Goal: Information Seeking & Learning: Learn about a topic

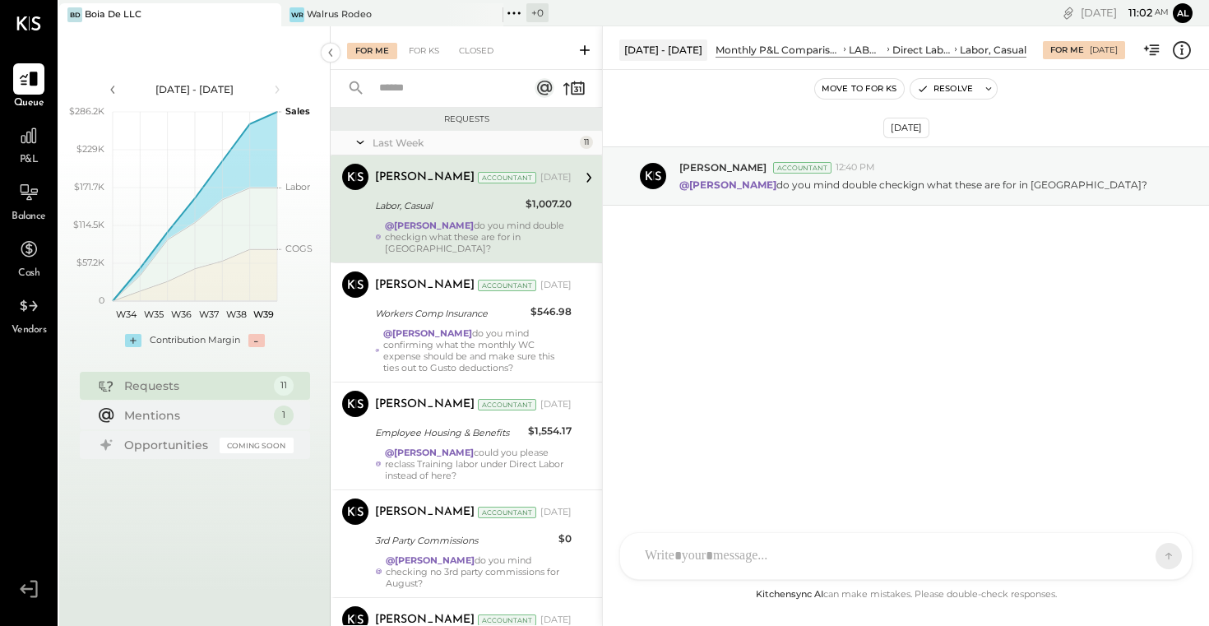
click at [386, 50] on div "For Me" at bounding box center [372, 51] width 50 height 16
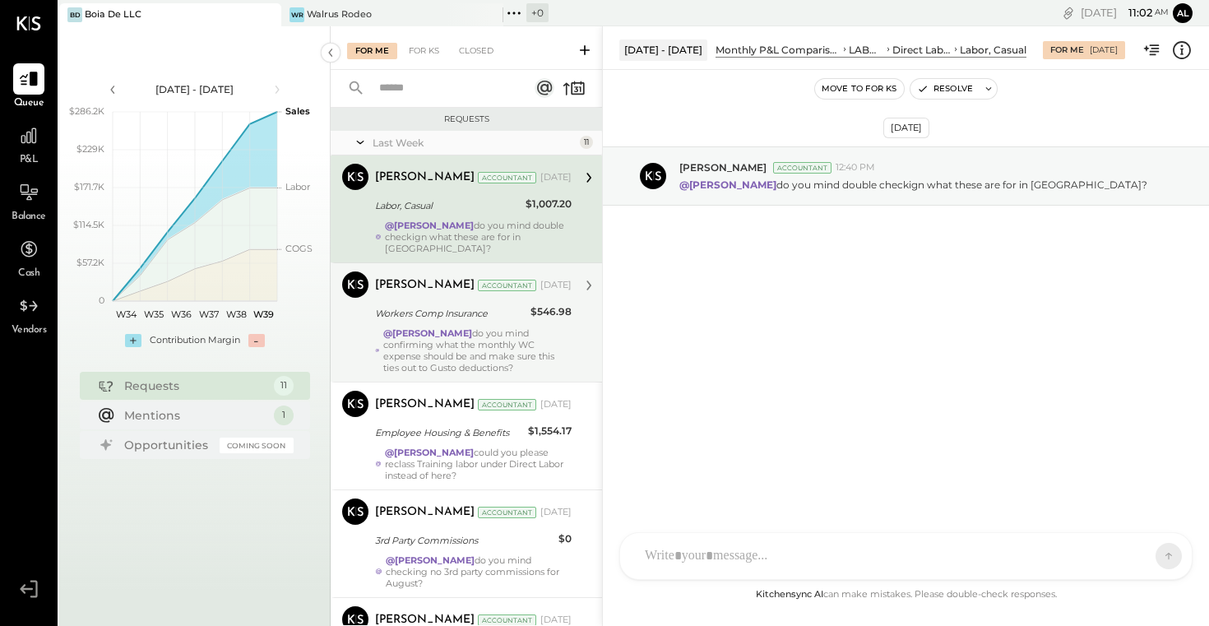
click at [483, 350] on div "@Irvin Rojas do you mind confirming what the monthly WC expense should be and m…" at bounding box center [477, 350] width 188 height 46
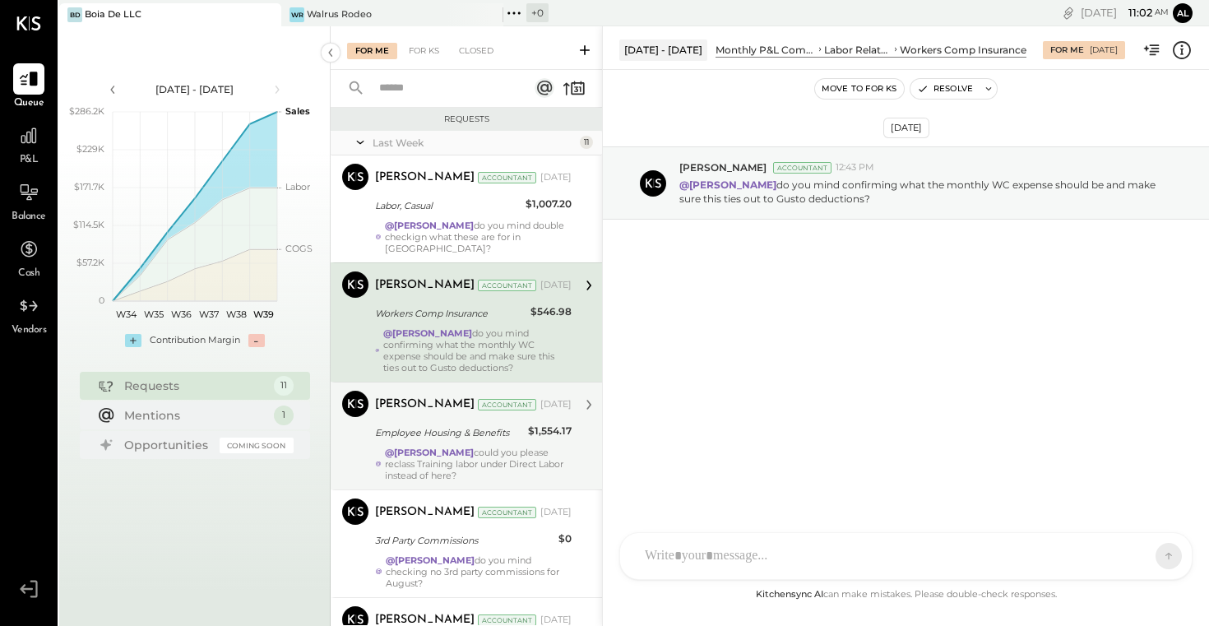
click at [482, 424] on div "Employee Housing & Benefits" at bounding box center [449, 432] width 148 height 16
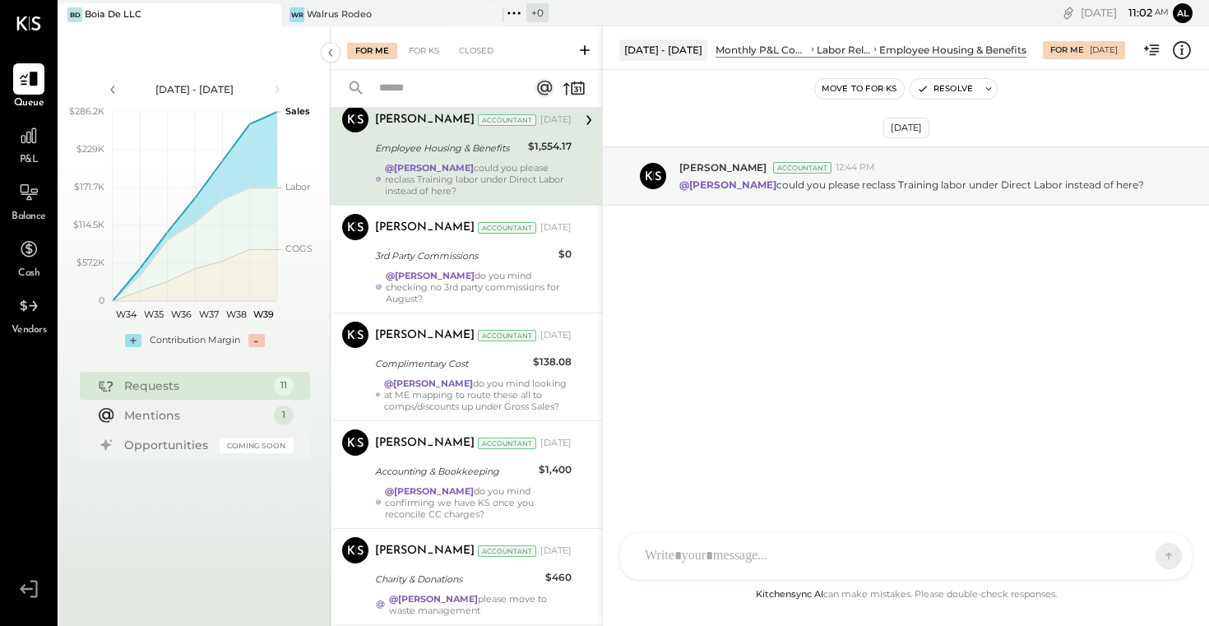
scroll to position [317, 0]
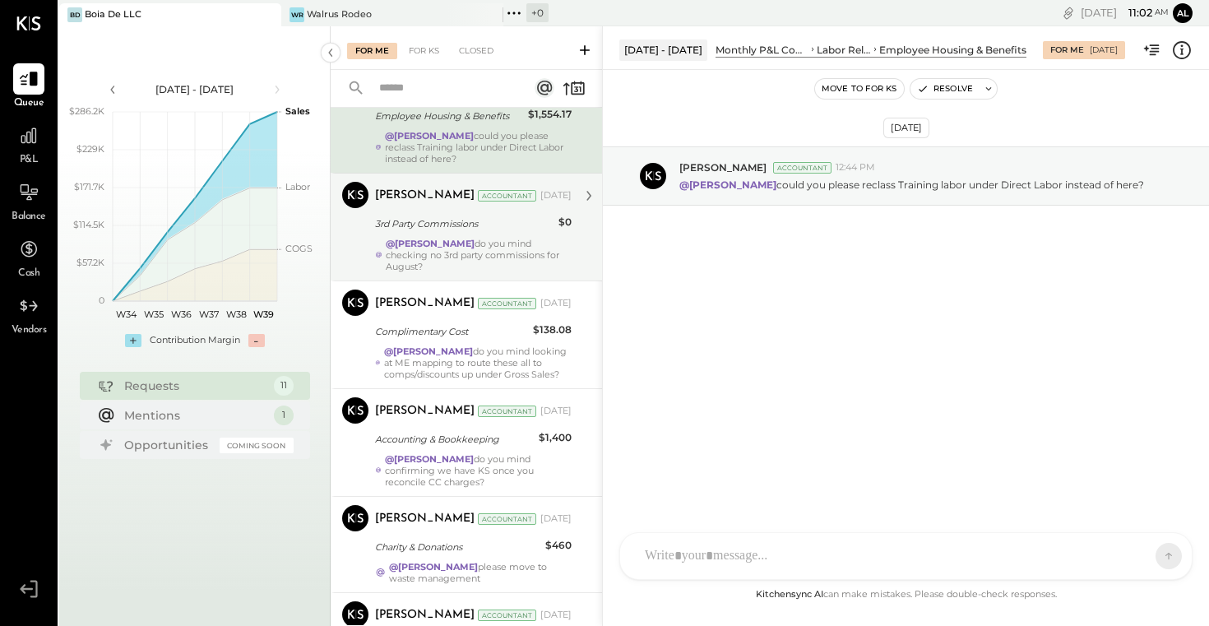
click at [415, 188] on div "[PERSON_NAME]" at bounding box center [425, 196] width 100 height 16
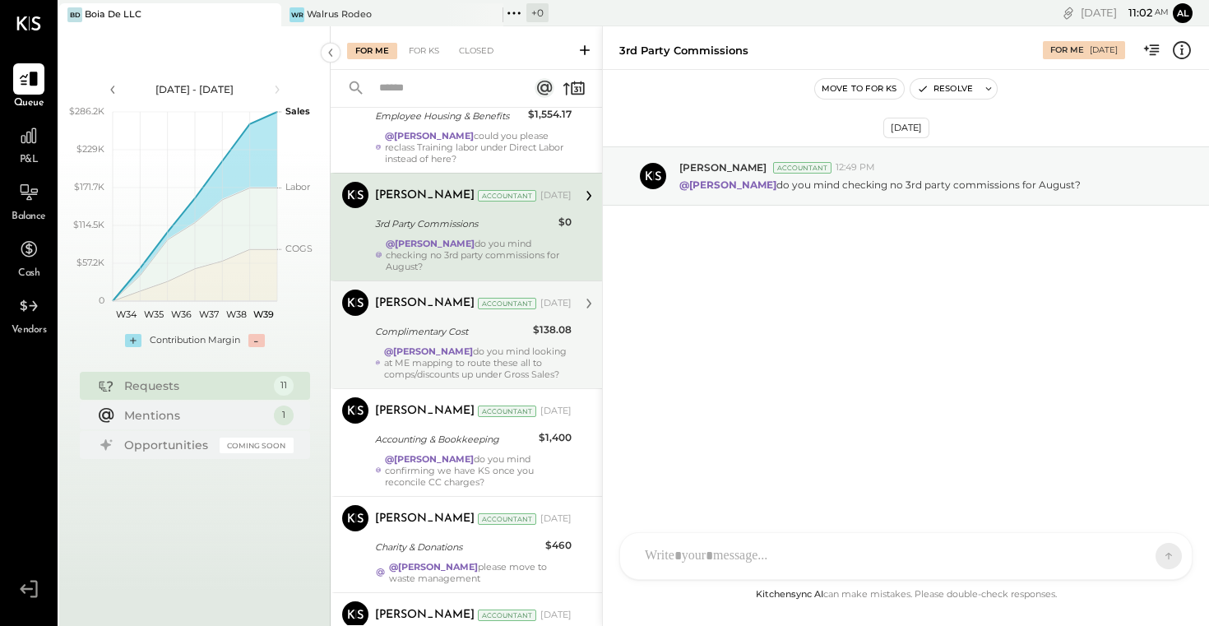
click at [452, 323] on div "Complimentary Cost" at bounding box center [451, 331] width 153 height 16
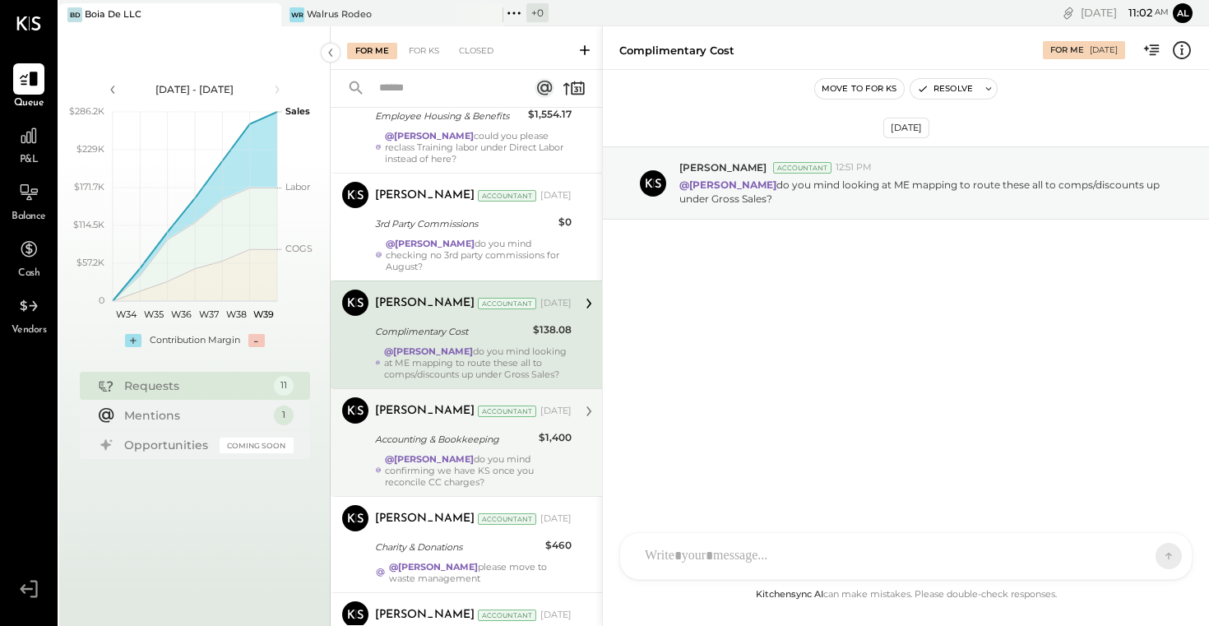
click at [478, 406] on div "Accountant" at bounding box center [507, 412] width 58 height 12
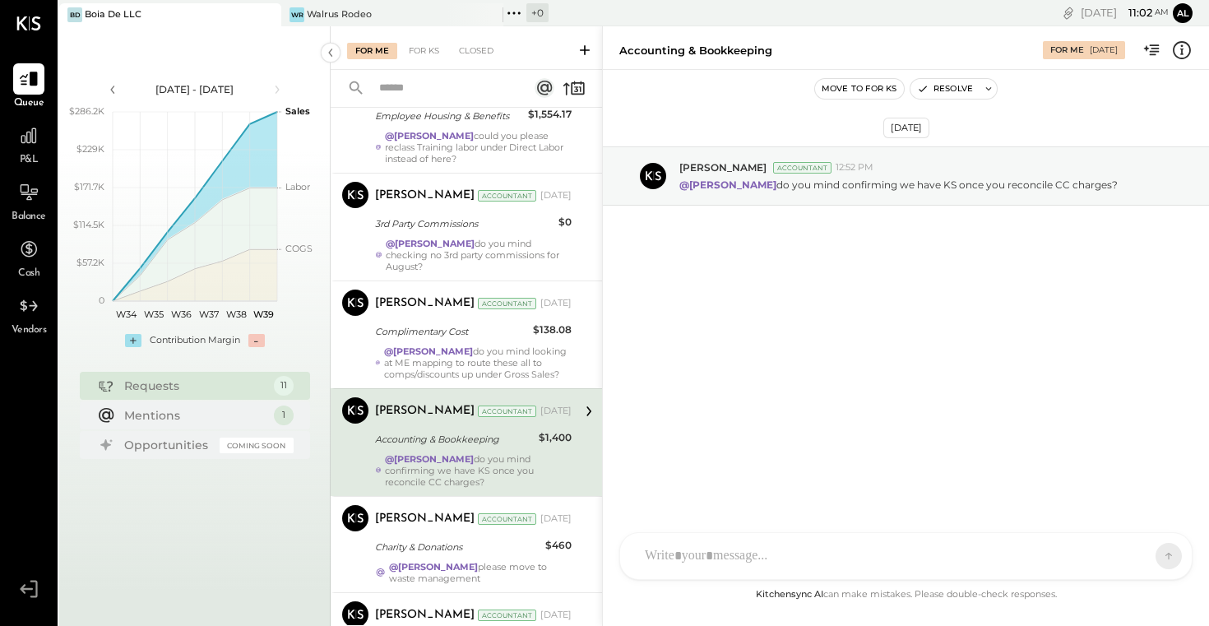
scroll to position [443, 0]
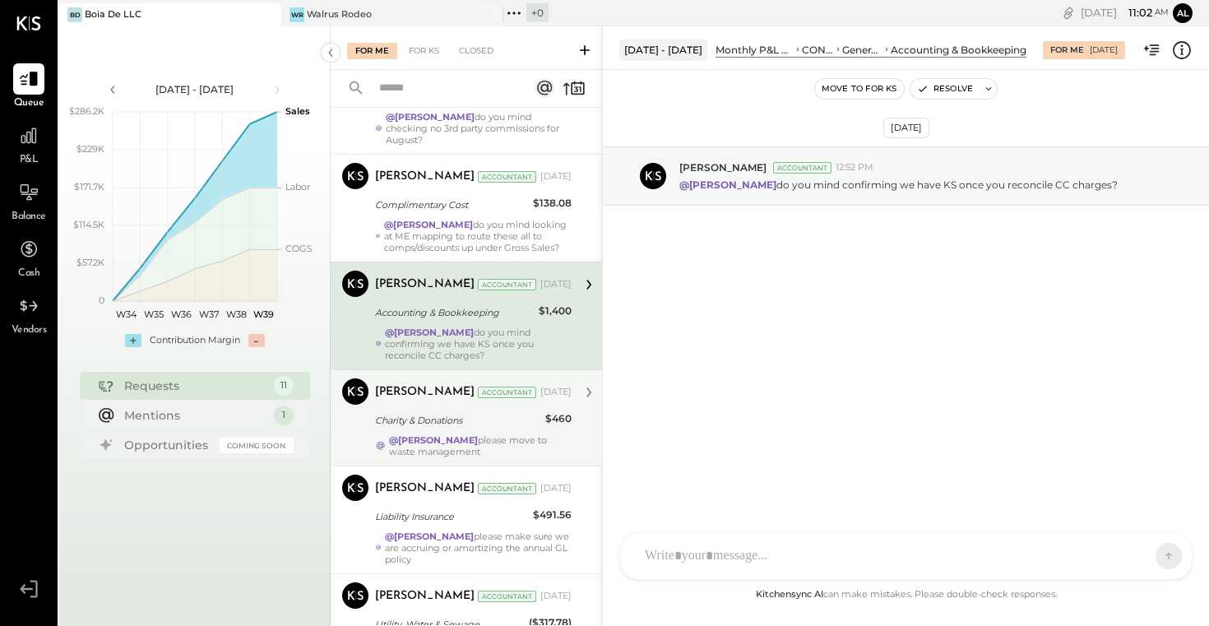
click at [478, 387] on div "Accountant" at bounding box center [507, 393] width 58 height 12
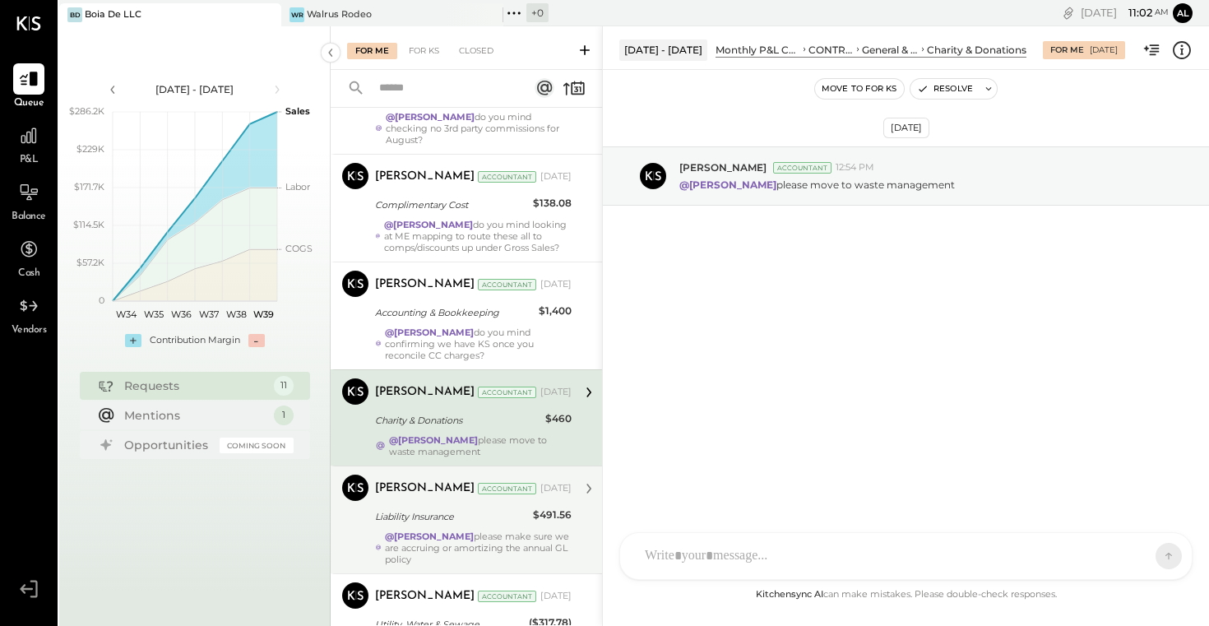
click at [445, 531] on div "@Irvin Rojas please make sure we are accruing or amortizing the annual GL policy" at bounding box center [478, 548] width 187 height 35
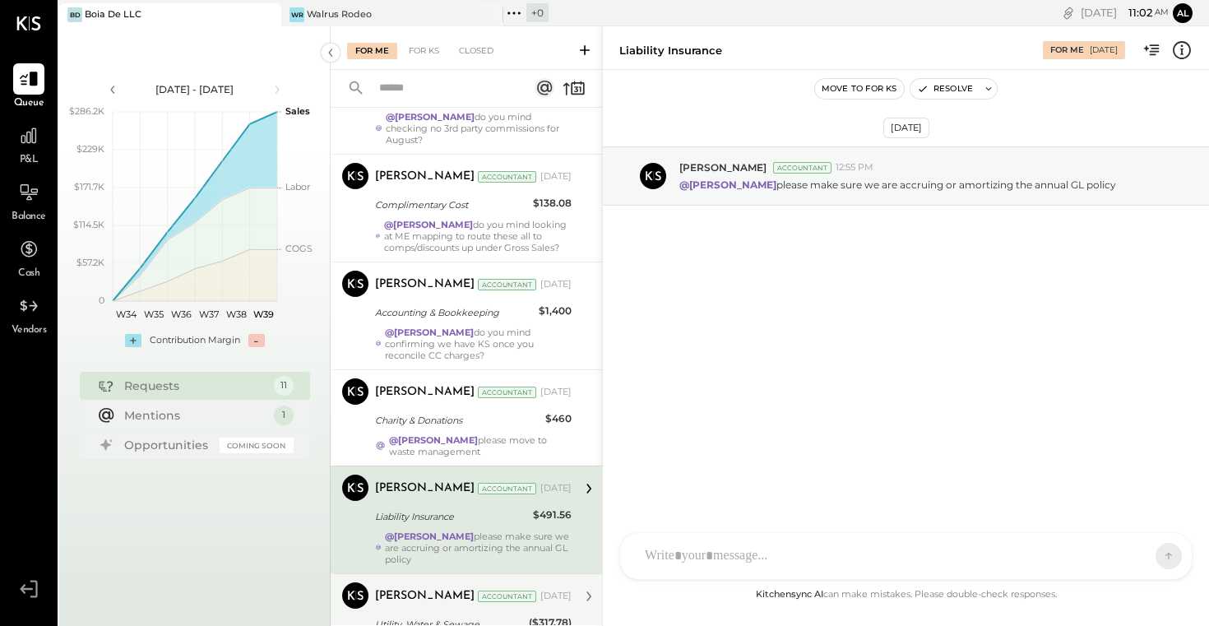
click at [443, 588] on div "[PERSON_NAME]" at bounding box center [425, 596] width 100 height 16
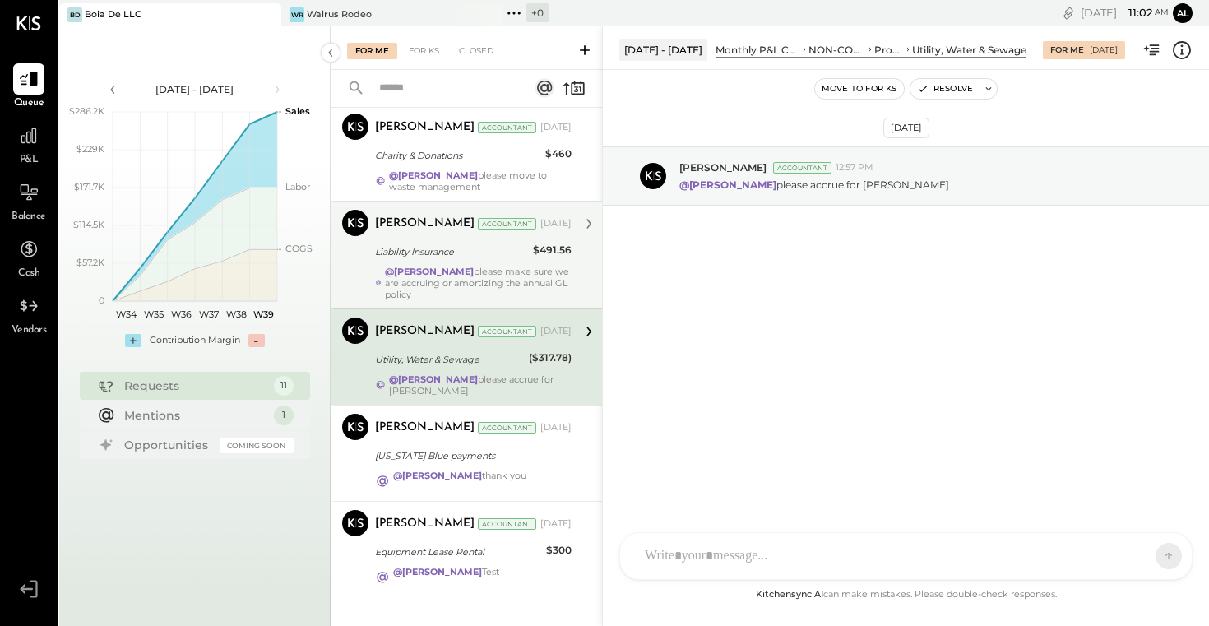
scroll to position [707, 0]
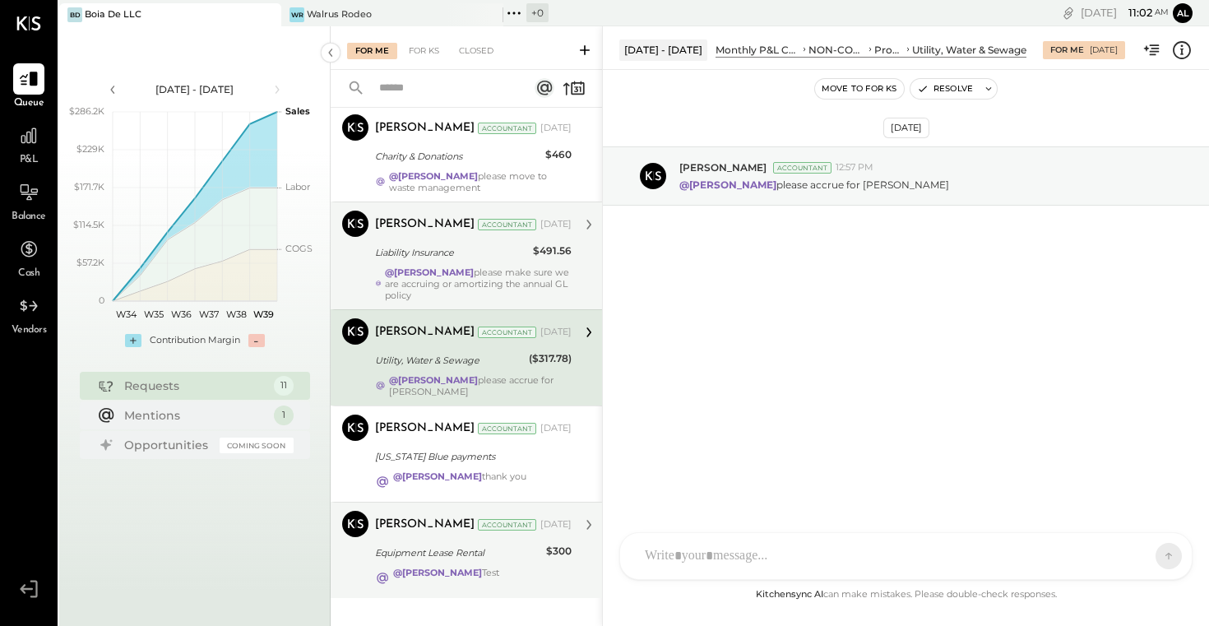
click at [443, 571] on div "Margot Bloch Accountant Margot Bloch Accountant Sep 22, 2025 Equipment Lease Re…" at bounding box center [466, 550] width 271 height 96
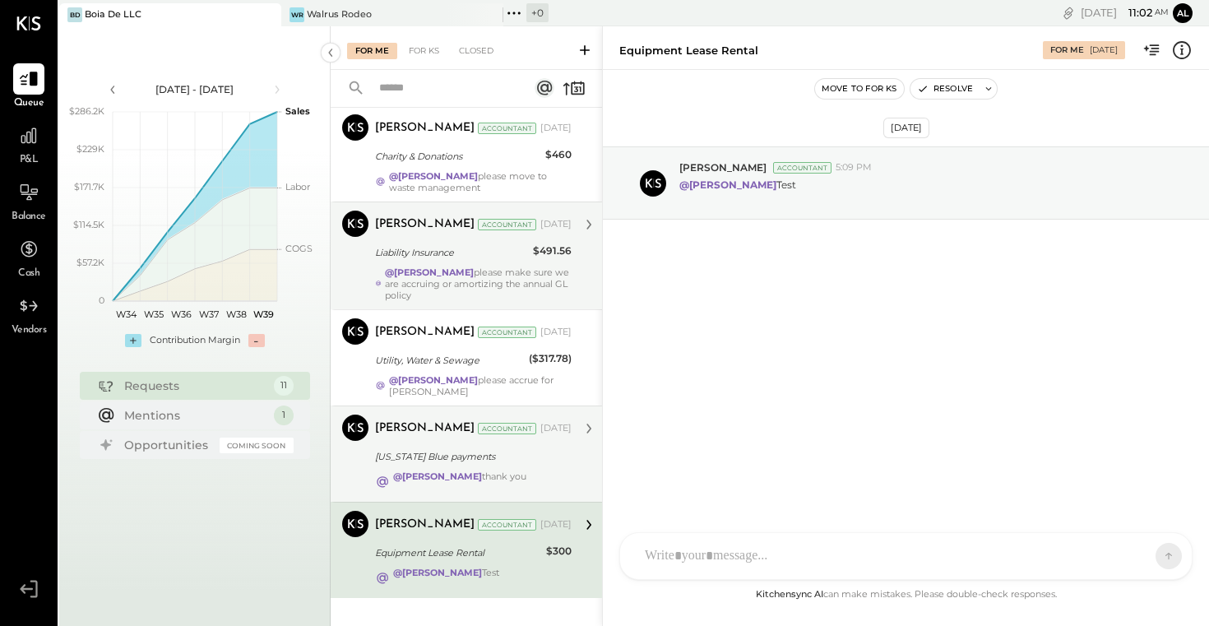
click at [458, 448] on div "[US_STATE] Blue payments" at bounding box center [471, 456] width 192 height 16
